Goal: Navigation & Orientation: Find specific page/section

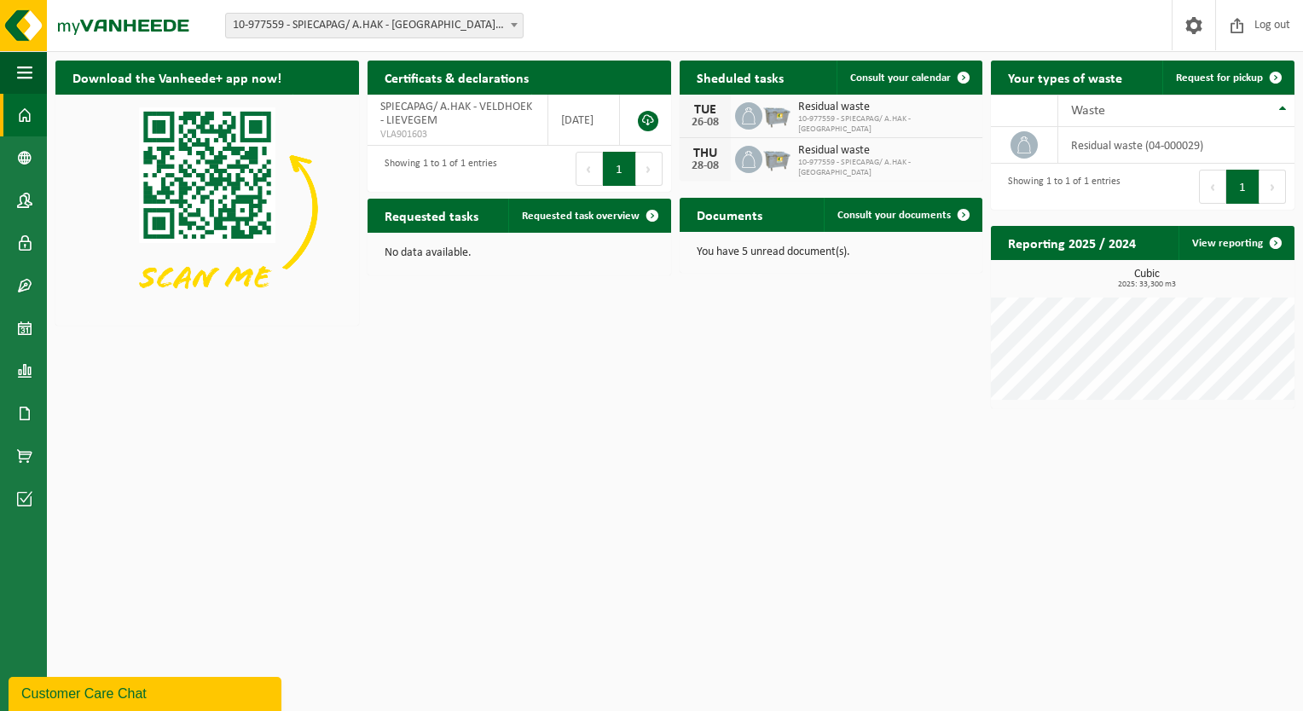
click at [21, 95] on span at bounding box center [24, 115] width 15 height 43
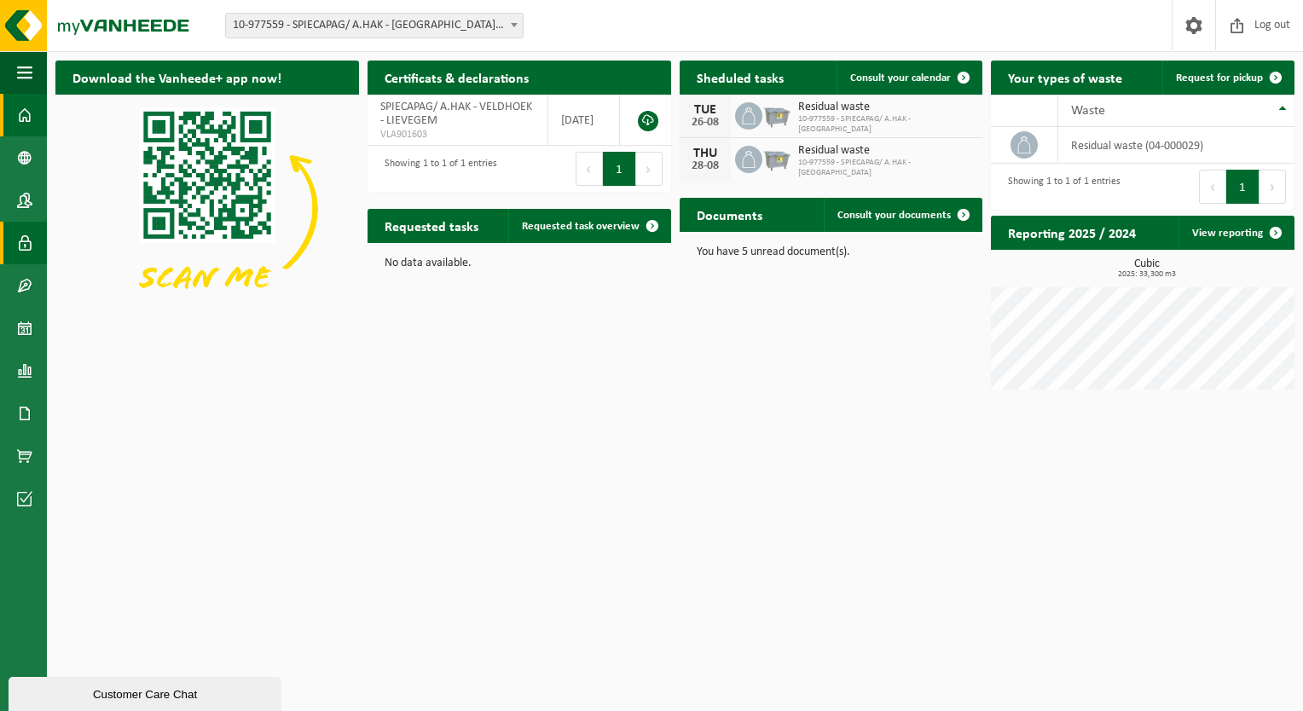
click at [13, 242] on link "Users" at bounding box center [23, 243] width 47 height 43
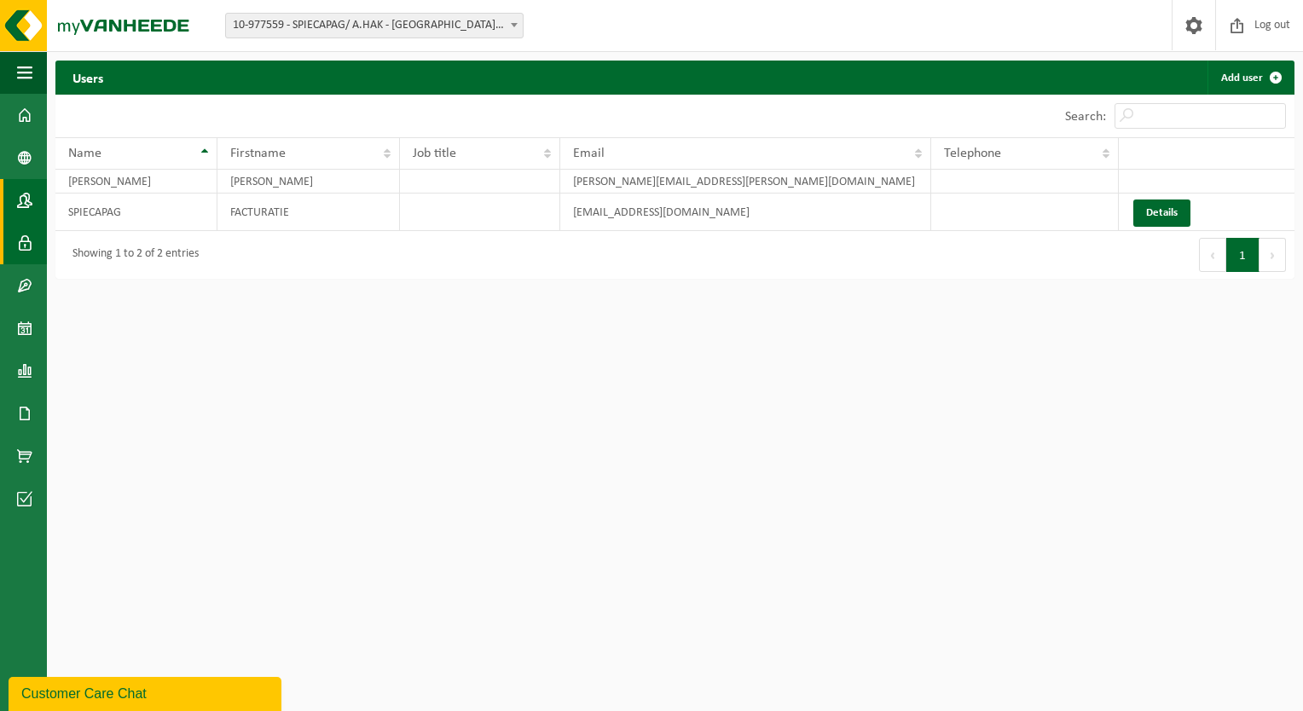
click at [25, 196] on span at bounding box center [24, 200] width 15 height 43
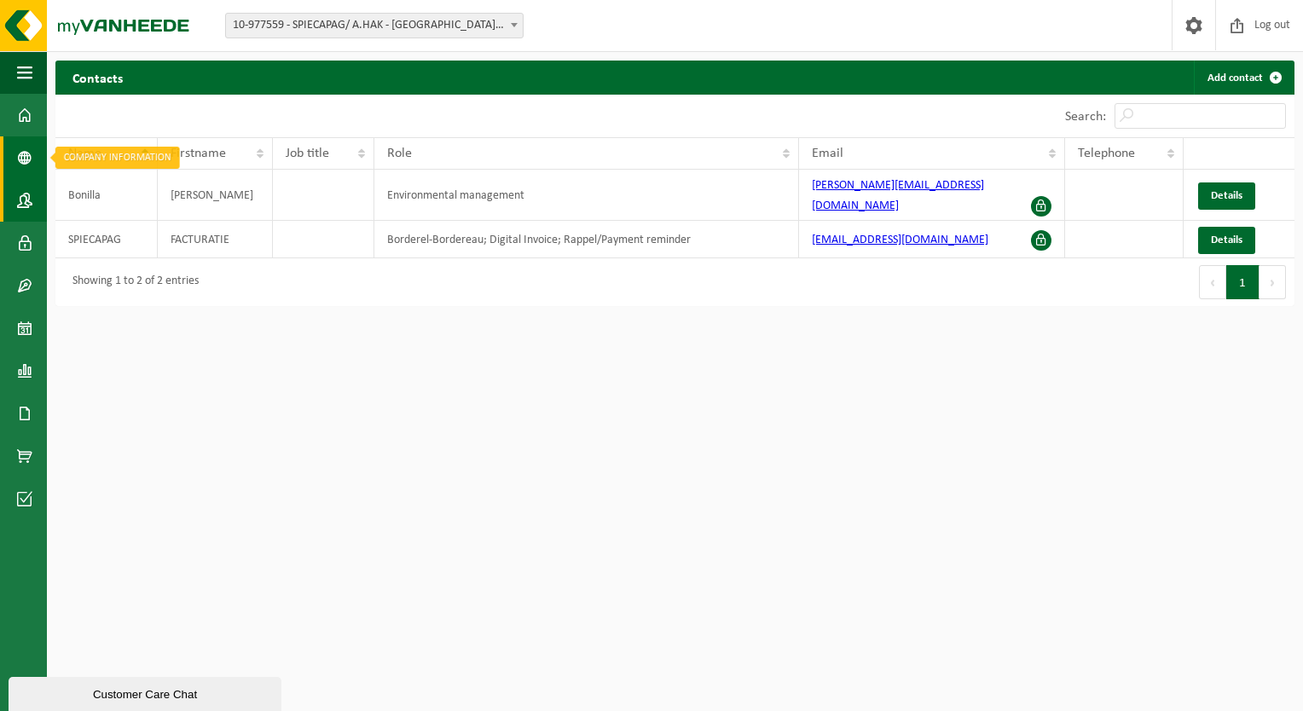
click at [24, 165] on span at bounding box center [24, 157] width 15 height 43
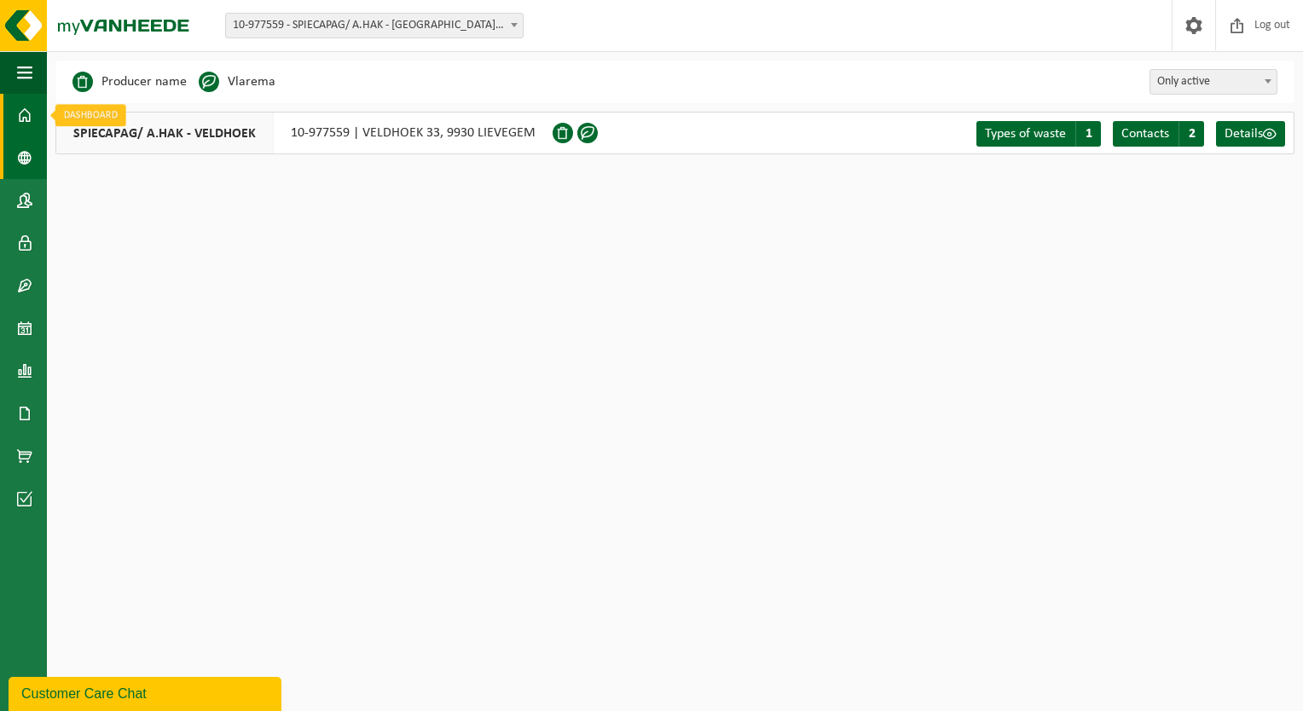
click at [36, 121] on link "Dashboard" at bounding box center [23, 115] width 47 height 43
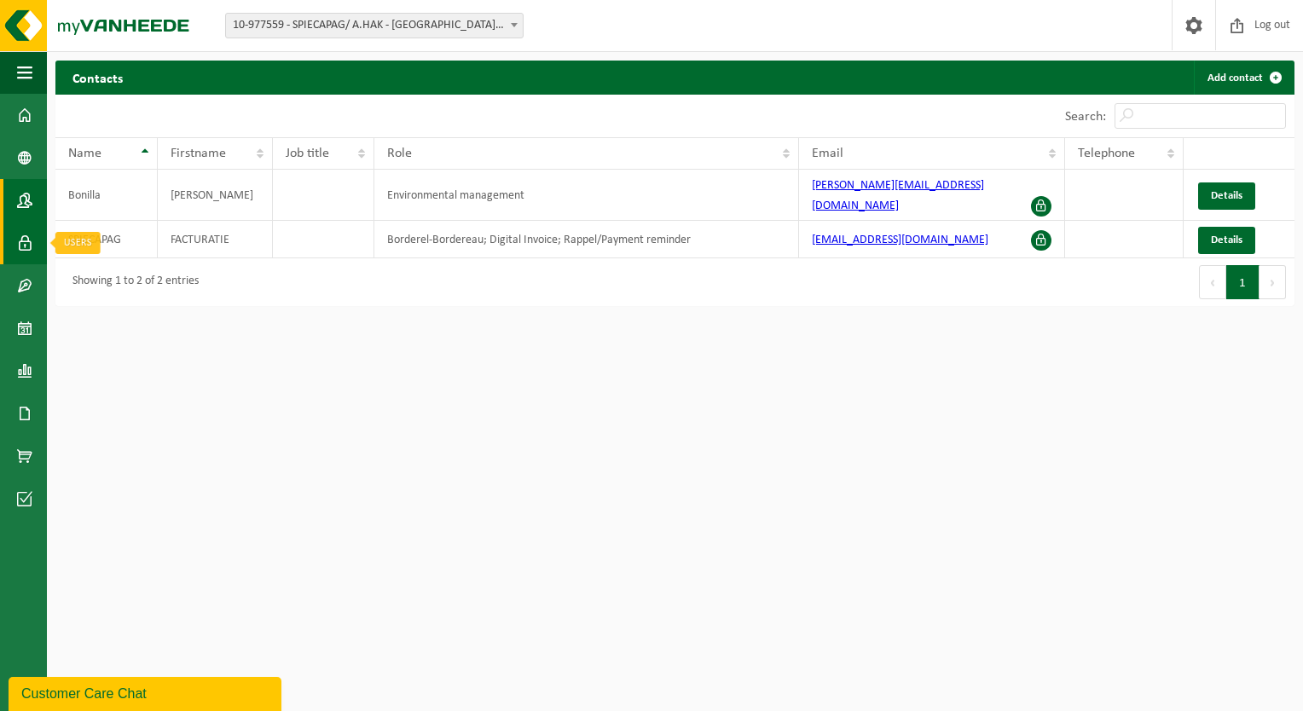
click at [24, 240] on span at bounding box center [24, 243] width 15 height 43
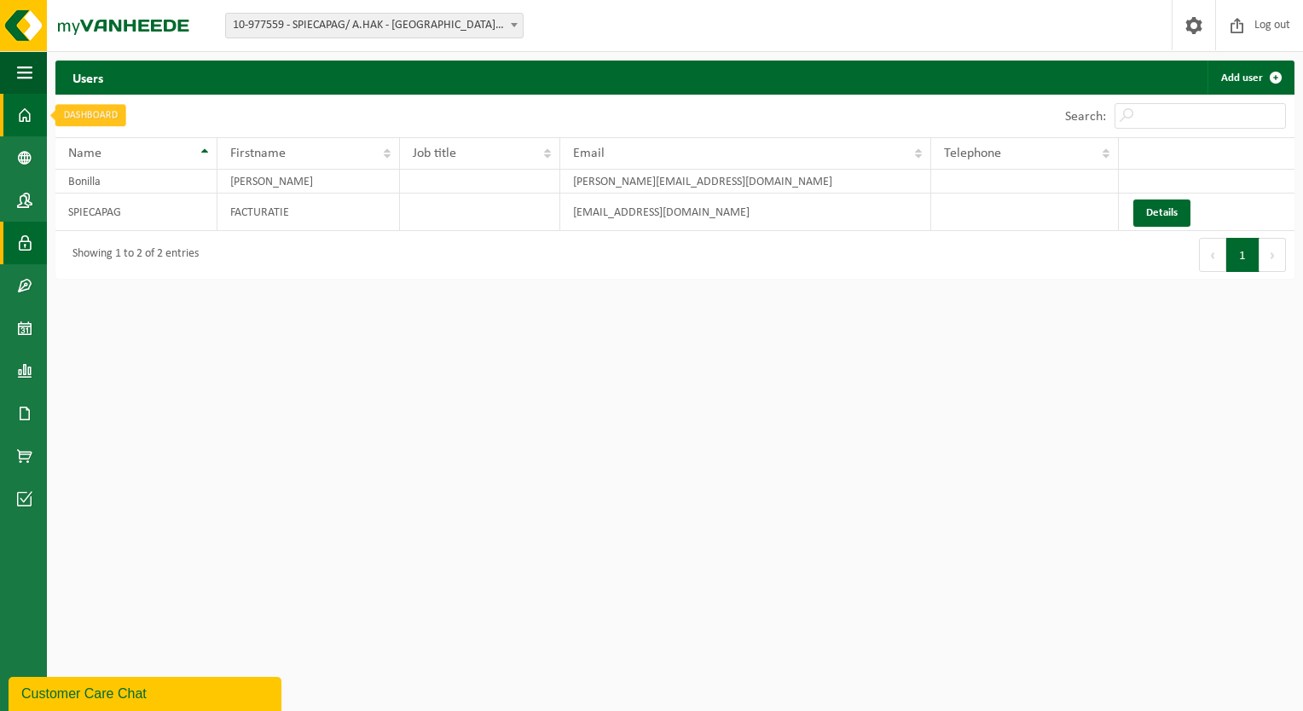
click at [20, 116] on span at bounding box center [24, 115] width 15 height 43
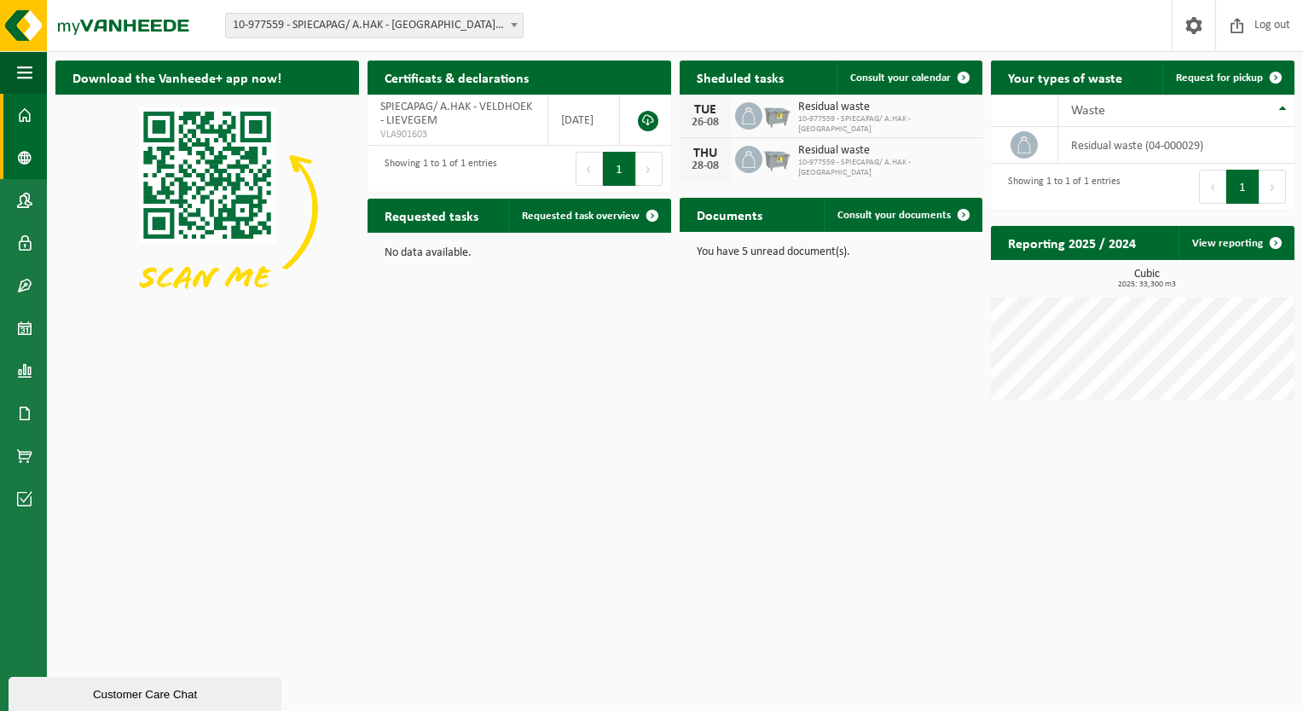
click at [20, 150] on span at bounding box center [24, 157] width 15 height 43
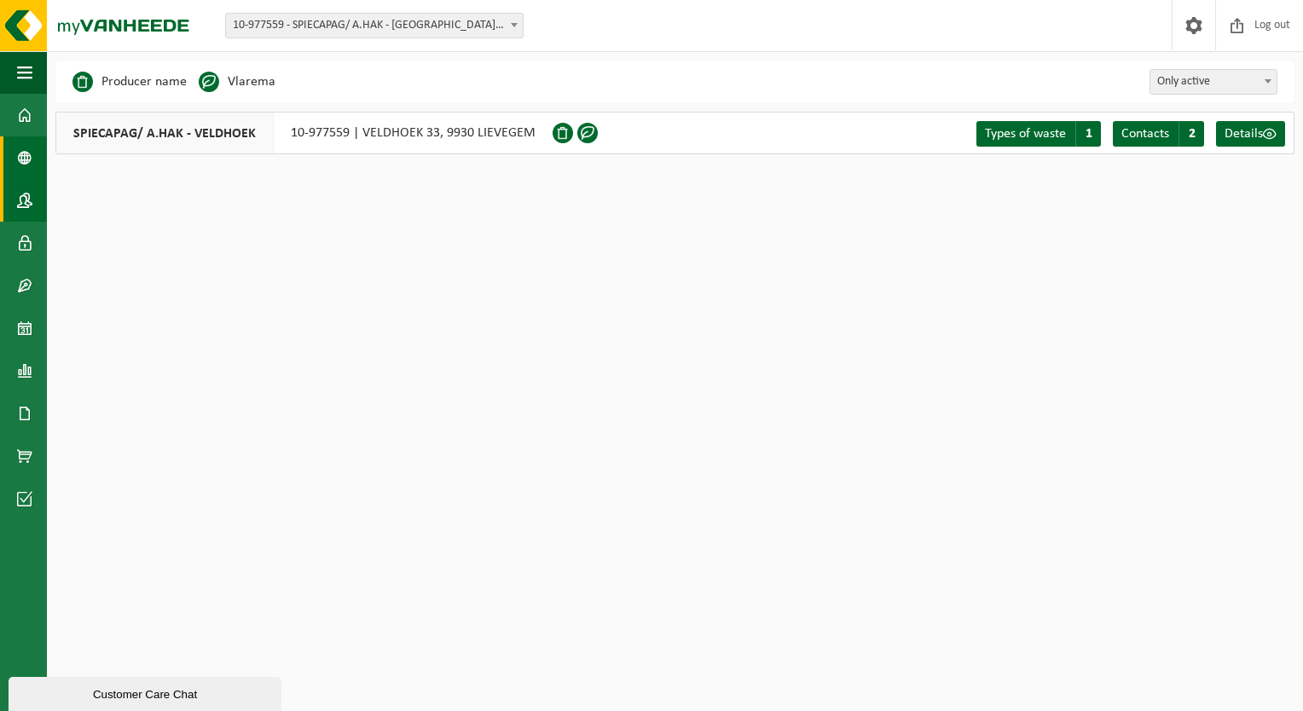
click at [26, 200] on span at bounding box center [24, 200] width 15 height 43
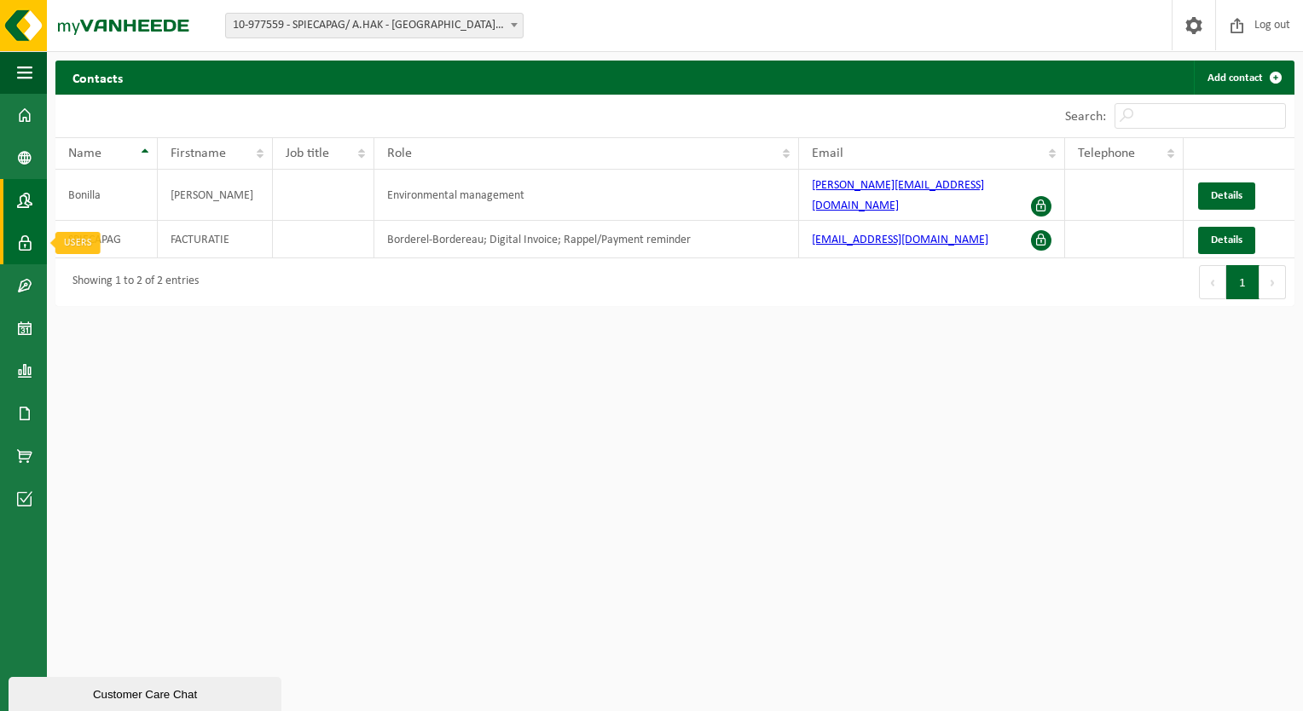
click at [27, 236] on span at bounding box center [24, 243] width 15 height 43
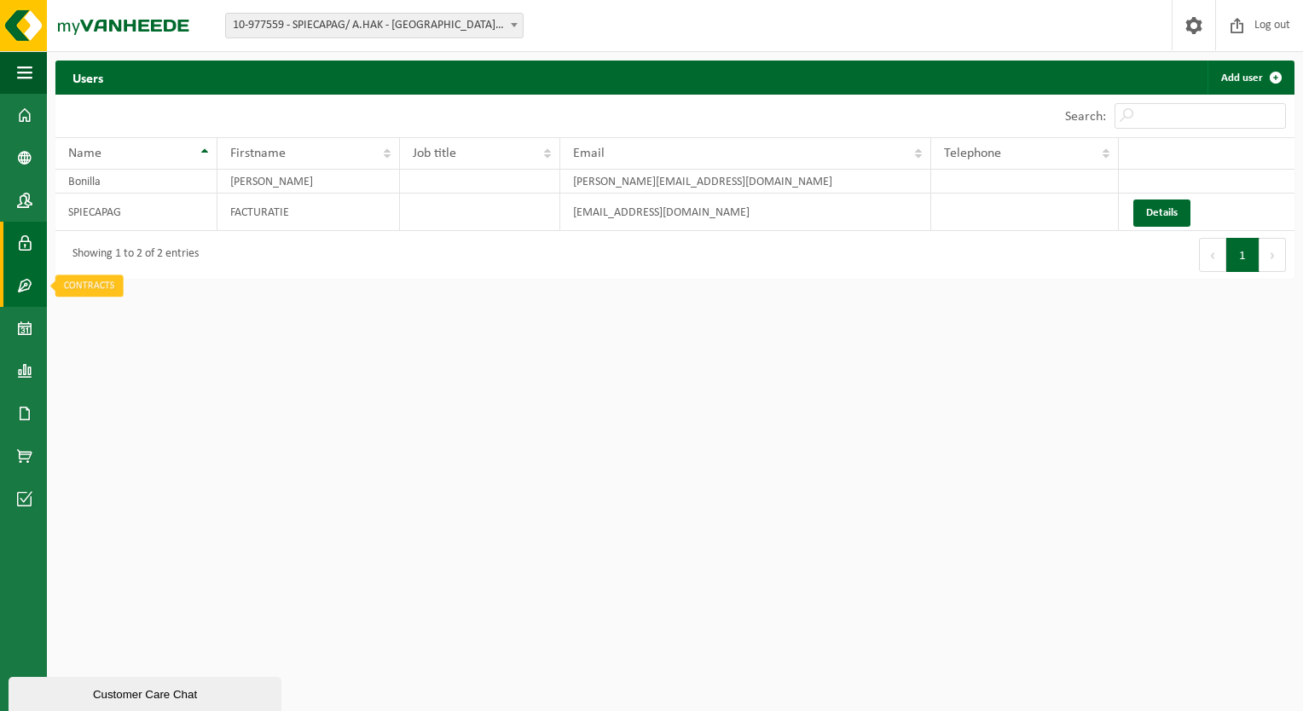
click at [36, 286] on link "Contracts" at bounding box center [23, 285] width 47 height 43
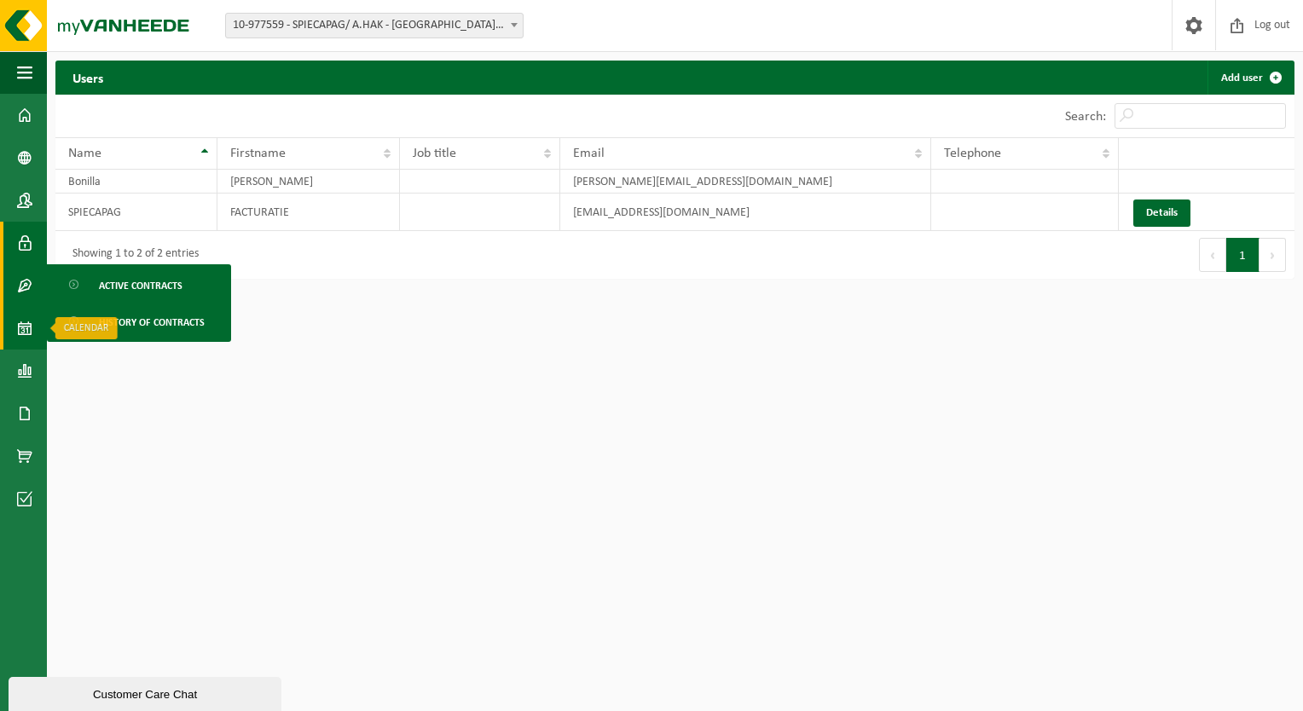
click at [32, 312] on span at bounding box center [24, 328] width 15 height 43
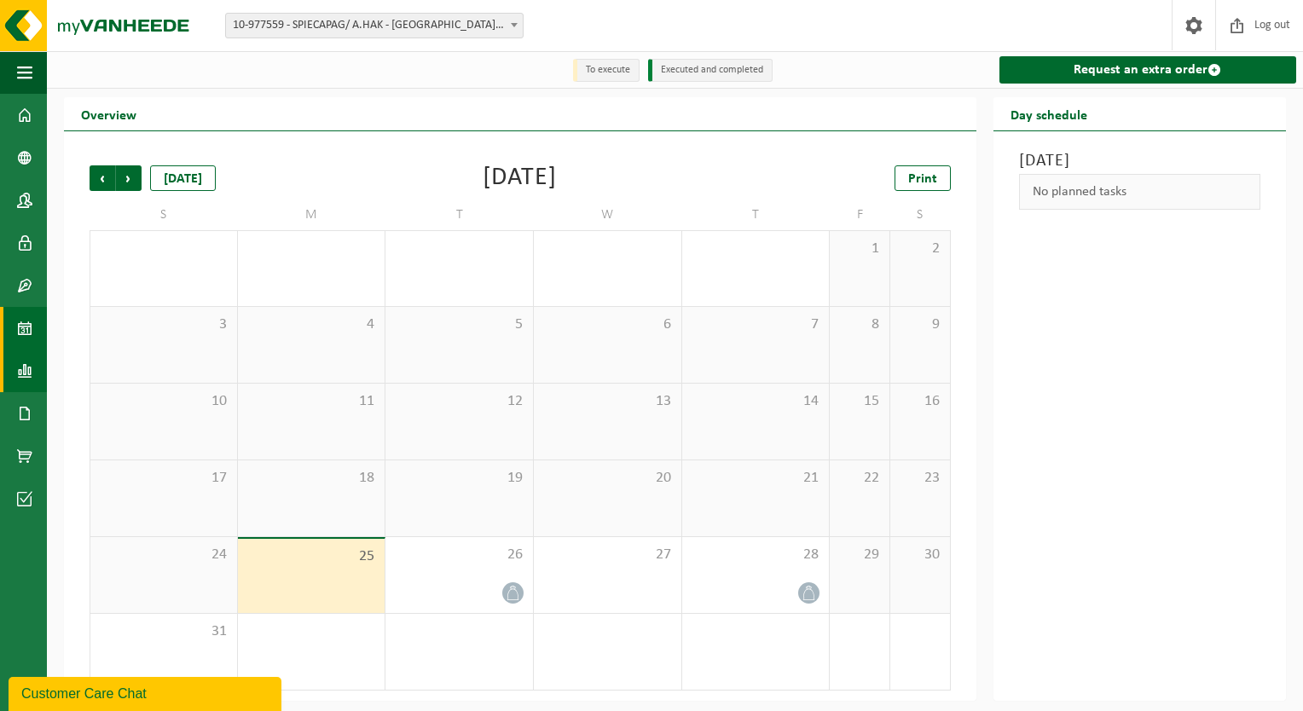
click at [26, 360] on span at bounding box center [24, 371] width 15 height 43
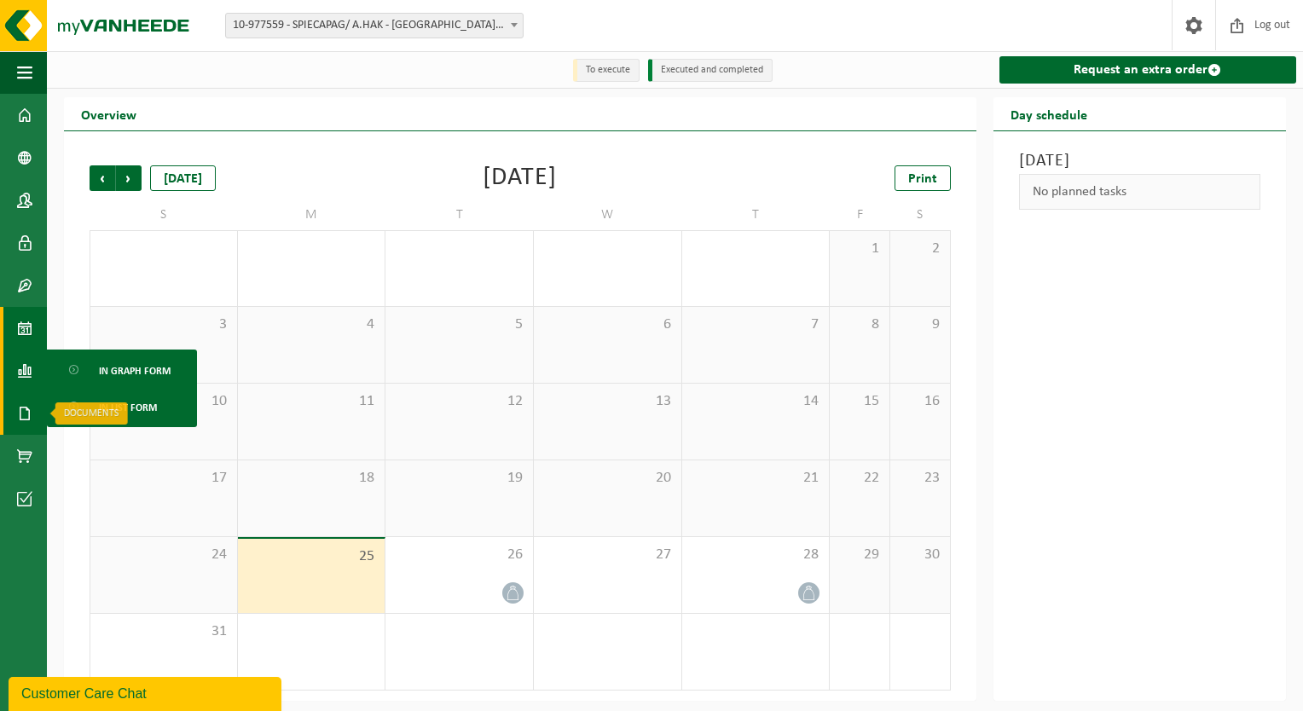
click at [32, 408] on span at bounding box center [24, 413] width 15 height 43
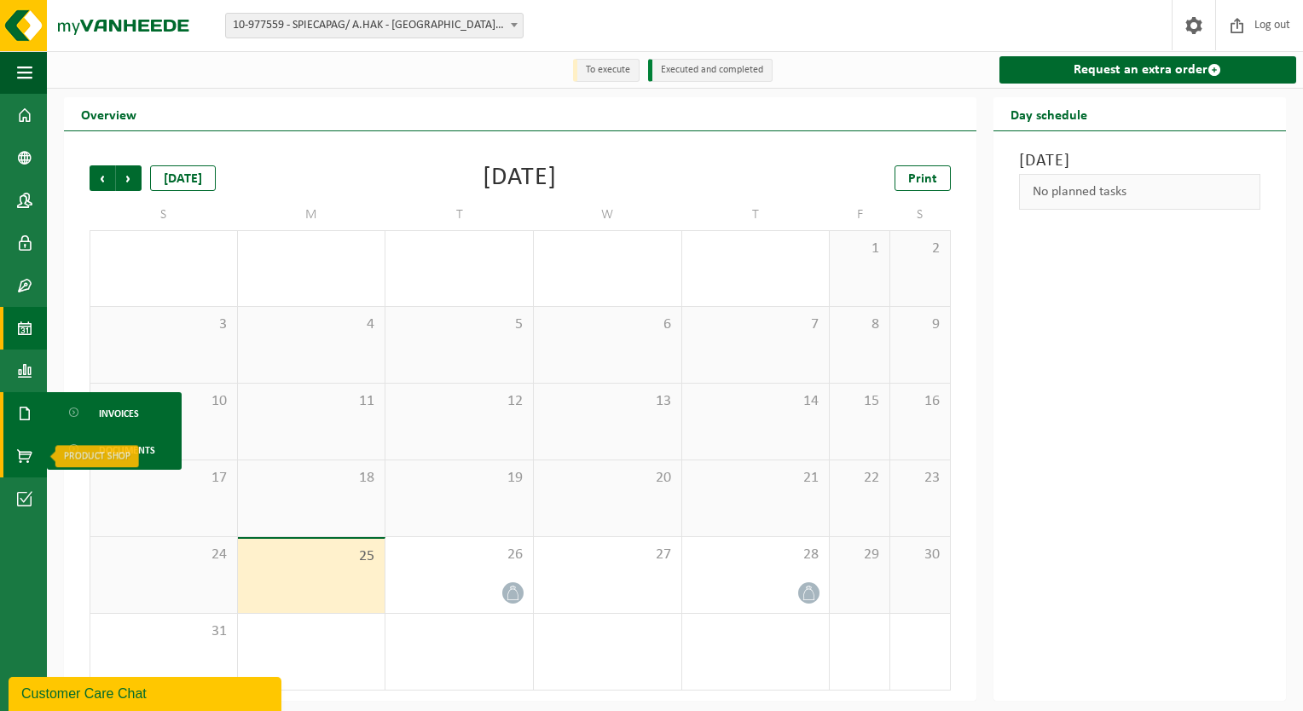
click at [33, 439] on link "Product Shop" at bounding box center [23, 456] width 47 height 43
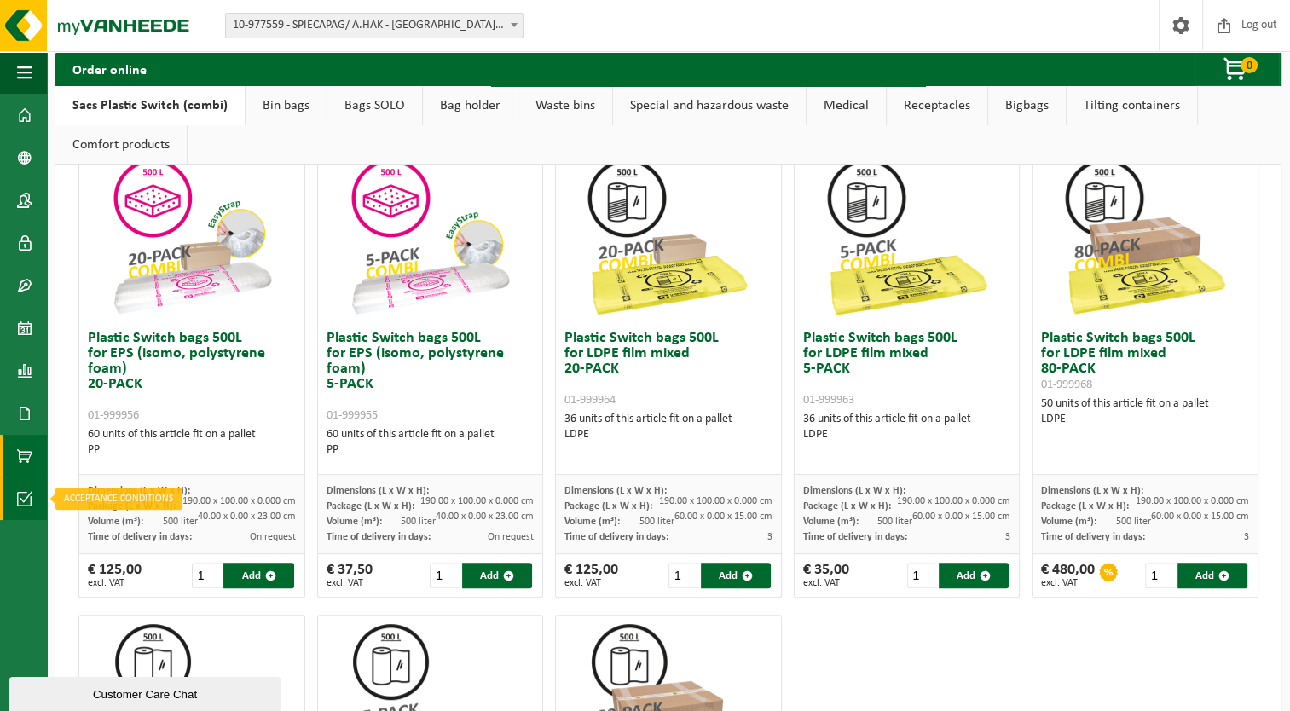
click at [20, 511] on span at bounding box center [24, 499] width 15 height 43
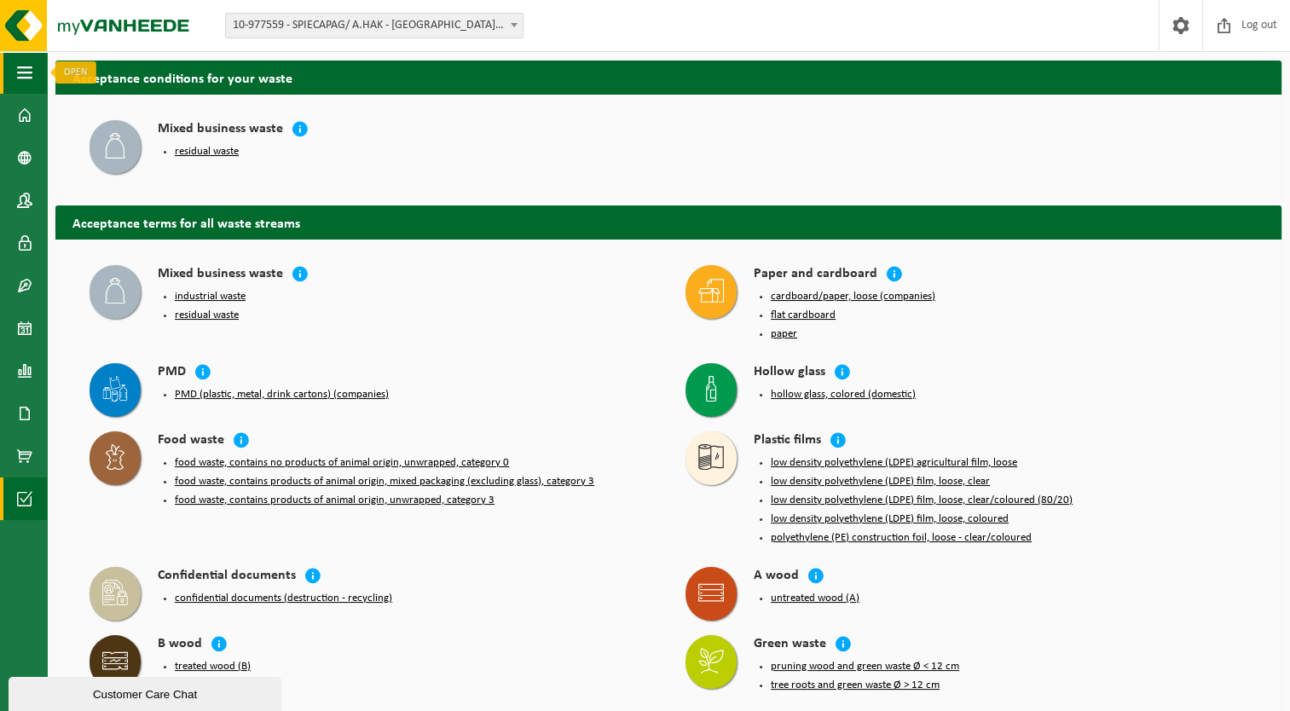
click at [20, 79] on span "button" at bounding box center [24, 72] width 15 height 43
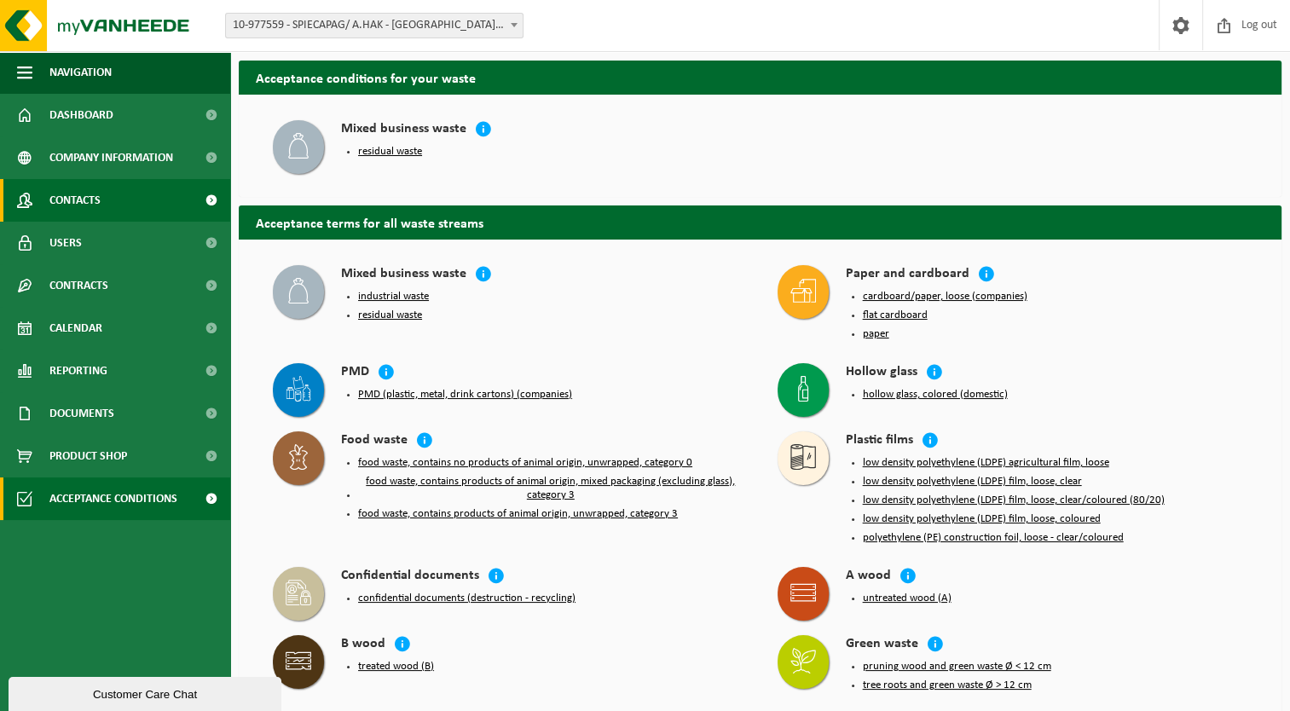
click at [91, 209] on span "Contacts" at bounding box center [74, 200] width 51 height 43
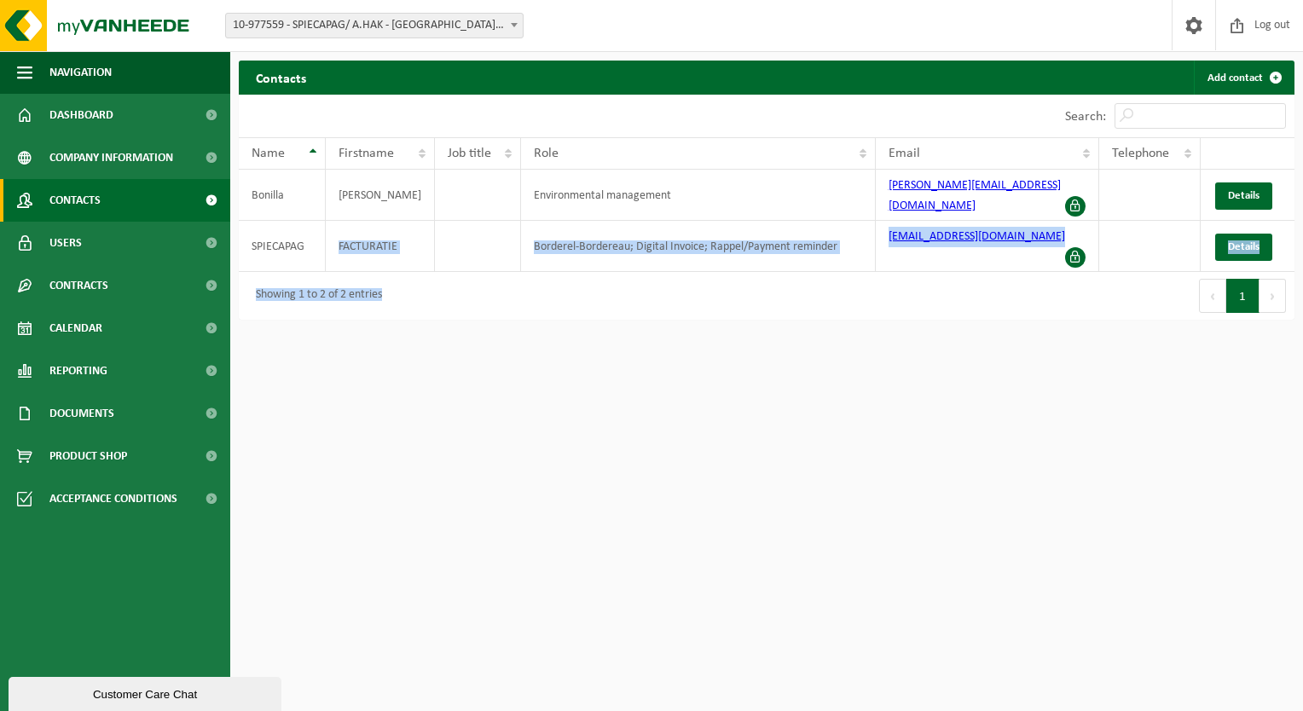
drag, startPoint x: 355, startPoint y: 244, endPoint x: 557, endPoint y: 250, distance: 202.2
click at [557, 250] on div "Show 10 25 50 100 10 entries Search: Name Firstname Job title Role Email Teleph…" at bounding box center [767, 207] width 1056 height 225
drag, startPoint x: 557, startPoint y: 250, endPoint x: 729, endPoint y: 317, distance: 185.0
click at [729, 317] on html "Site: 10-971215 - SPIECAPAG/ A.HAK - [GEOGRAPHIC_DATA] 10-980697 - SPIECAPAG/ A…" at bounding box center [651, 355] width 1303 height 711
click at [756, 328] on html "Site: 10-971215 - SPIECAPAG/ A.HAK - [GEOGRAPHIC_DATA] 10-980697 - SPIECAPAG/ A…" at bounding box center [651, 355] width 1303 height 711
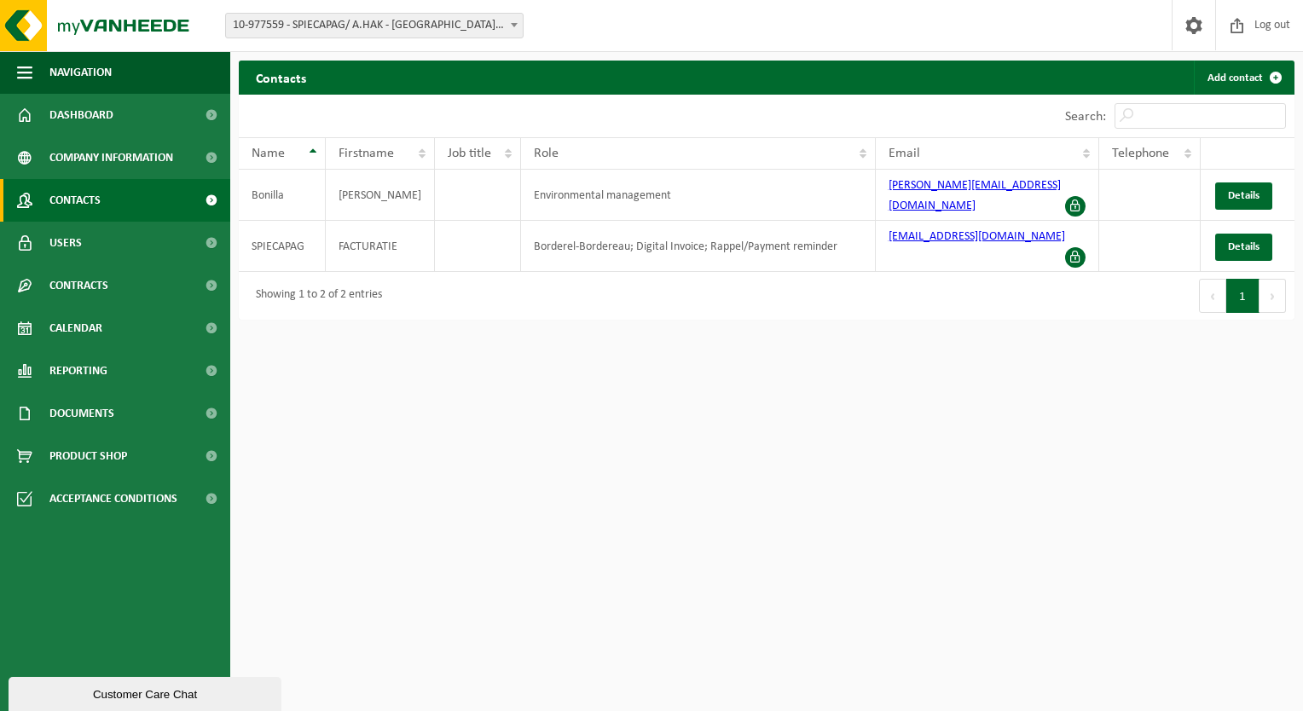
click at [952, 314] on html "Site: 10-971215 - SPIECAPAG/ A.HAK - [GEOGRAPHIC_DATA] 10-980697 - SPIECAPAG/ A…" at bounding box center [651, 355] width 1303 height 711
